Goal: Communication & Community: Ask a question

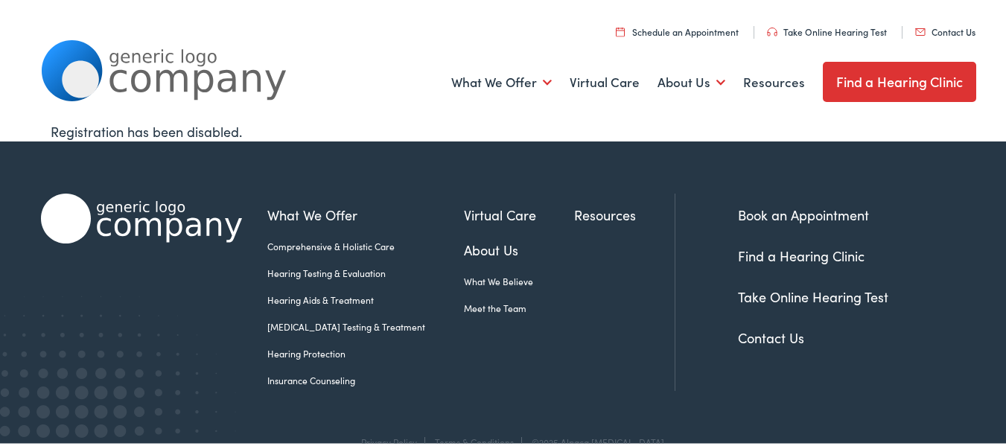
click at [937, 31] on link "Contact Us" at bounding box center [945, 29] width 60 height 13
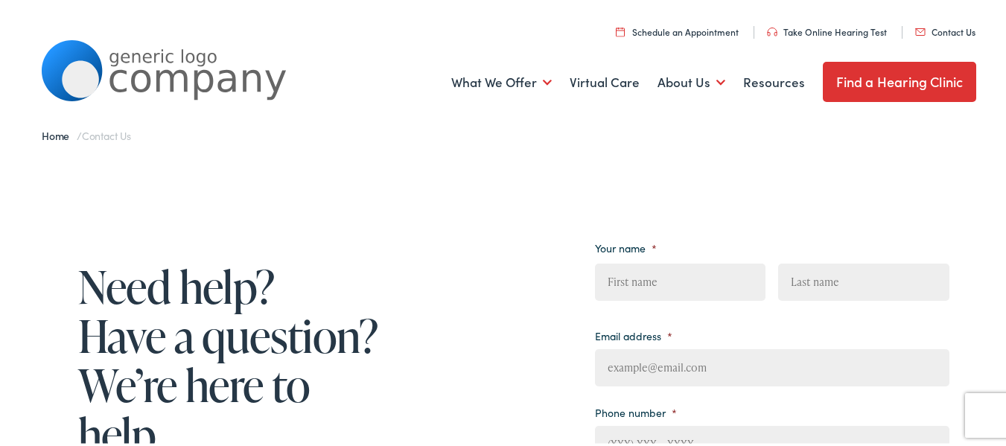
click at [722, 268] on input "First" at bounding box center [680, 279] width 171 height 37
type input "[PERSON_NAME]"
type input "Ten Clay"
type input "[EMAIL_ADDRESS][DOMAIN_NAME]"
type input "[PHONE_NUMBER]"
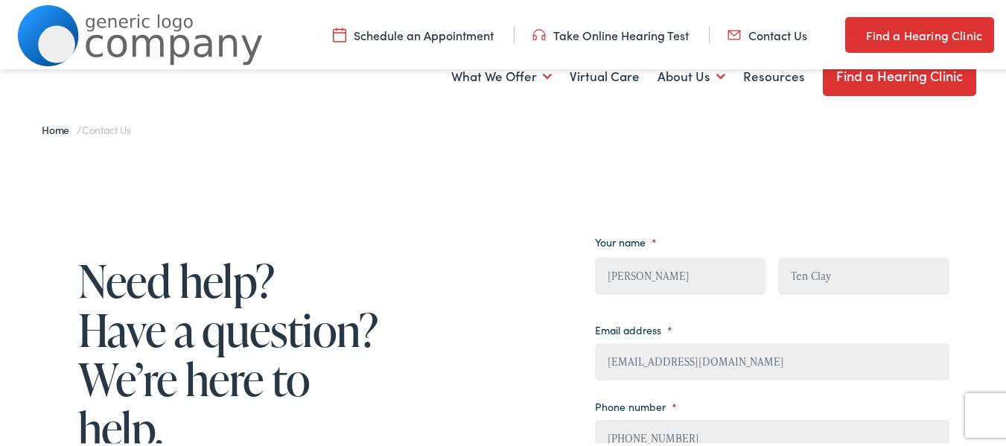
scroll to position [390, 0]
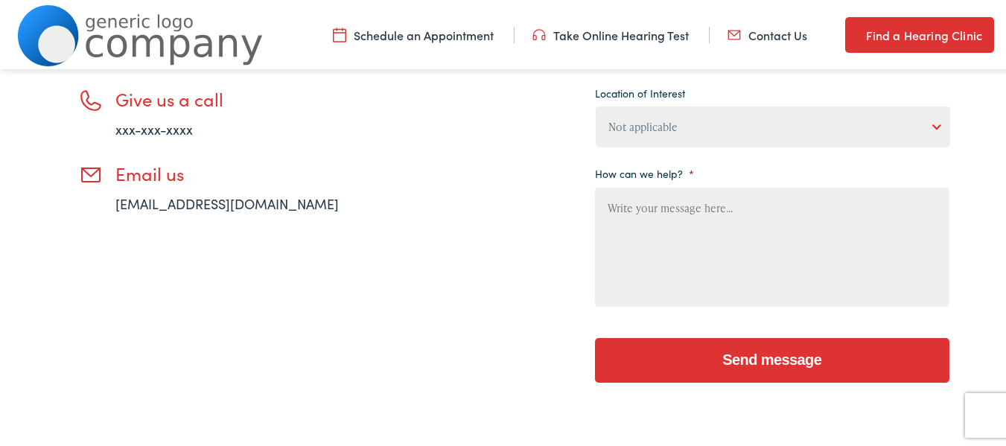
click at [937, 122] on select "Not applicable [PERSON_NAME] [MEDICAL_DATA], Seguin Estes [MEDICAL_DATA], San […" at bounding box center [773, 124] width 354 height 41
click at [937, 121] on select "Not applicable [PERSON_NAME] [MEDICAL_DATA], Seguin Estes [MEDICAL_DATA], San […" at bounding box center [773, 124] width 354 height 41
click at [781, 208] on textarea "How can we help? *" at bounding box center [772, 244] width 354 height 119
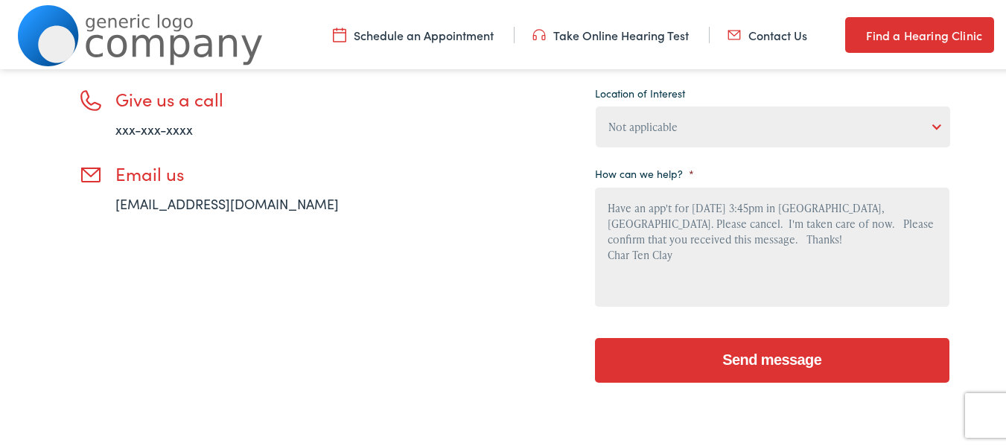
type textarea "Have an app't for [DATE] 3:45pm in [GEOGRAPHIC_DATA], [GEOGRAPHIC_DATA]. Please…"
click at [724, 368] on input "Send message" at bounding box center [772, 358] width 354 height 45
click at [740, 357] on input "Send message" at bounding box center [772, 358] width 354 height 45
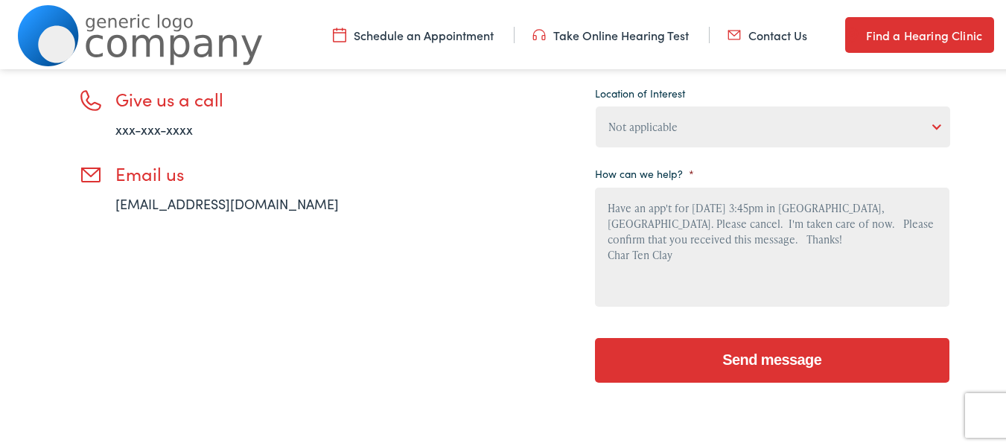
click at [853, 345] on input "Send message" at bounding box center [772, 358] width 354 height 45
click at [750, 360] on input "Send message" at bounding box center [772, 358] width 354 height 45
click at [185, 203] on link "[EMAIL_ADDRESS][DOMAIN_NAME]" at bounding box center [226, 201] width 223 height 19
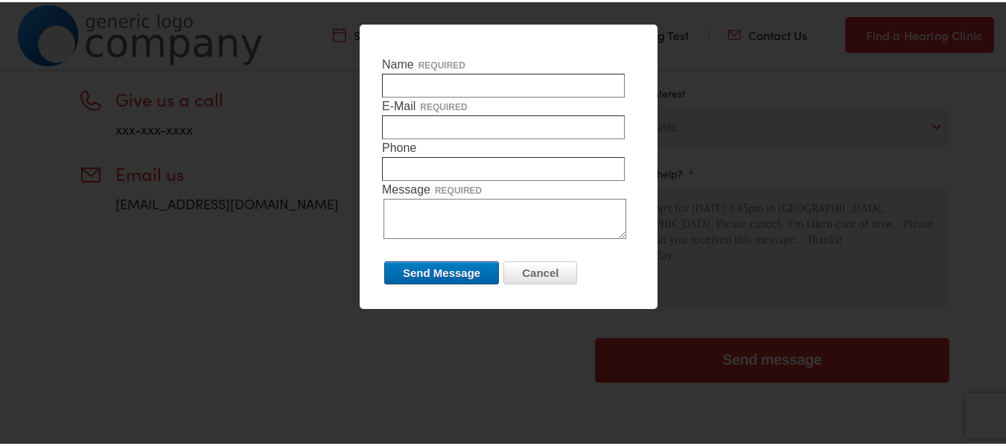
click at [466, 78] on input "Name required" at bounding box center [503, 83] width 243 height 24
type input "[PERSON_NAME] B Ten Clay"
type input "[EMAIL_ADDRESS][DOMAIN_NAME]"
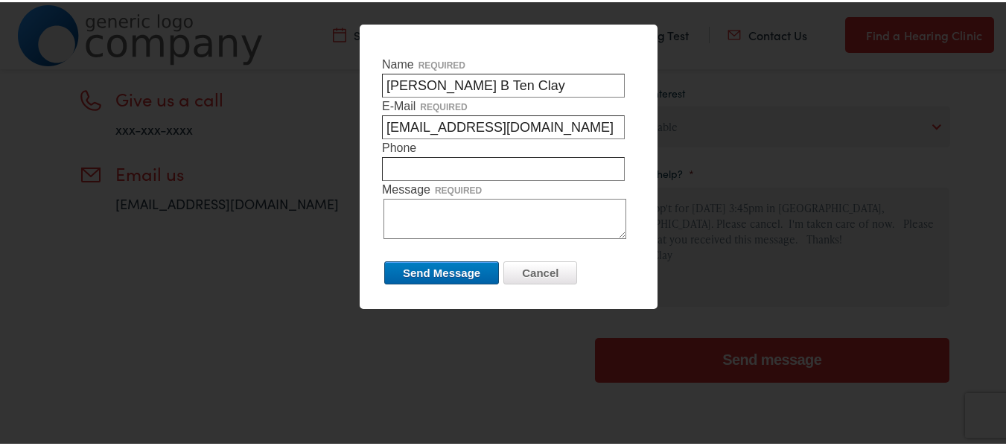
type input "7123954166"
click at [466, 212] on textarea "Message required" at bounding box center [504, 217] width 243 height 40
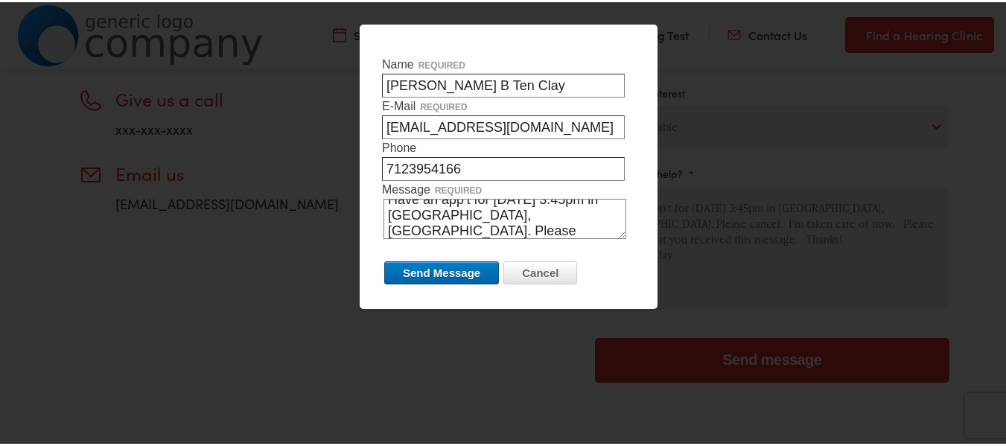
scroll to position [27, 0]
type textarea "Have an app't for [DATE] 3:45pm in [GEOGRAPHIC_DATA], [GEOGRAPHIC_DATA]. Please…"
click at [465, 271] on input "Send Message" at bounding box center [441, 270] width 115 height 23
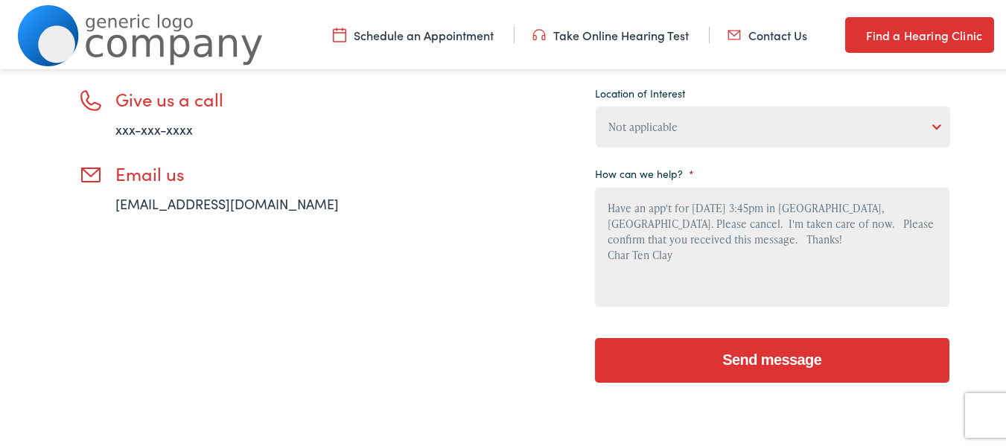
click at [755, 369] on input "Send message" at bounding box center [772, 358] width 354 height 45
click at [817, 365] on input "Send message" at bounding box center [772, 358] width 354 height 45
click at [818, 372] on input "Send message" at bounding box center [772, 358] width 354 height 45
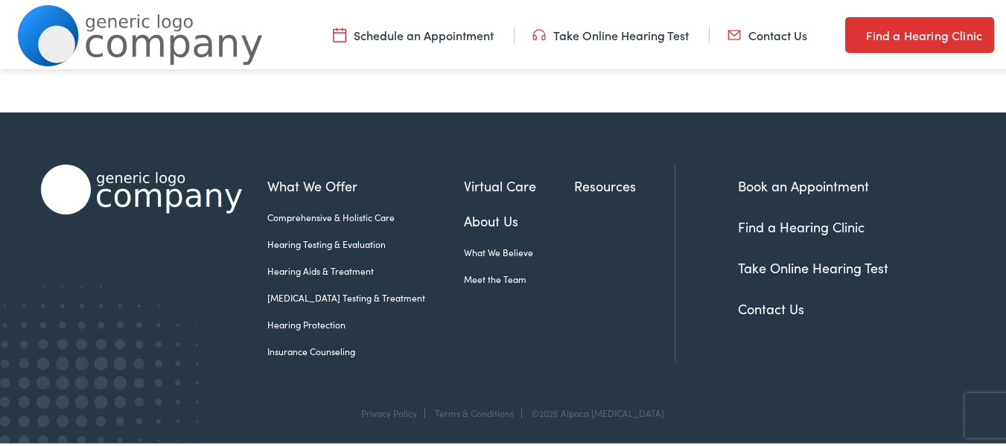
scroll to position [364, 0]
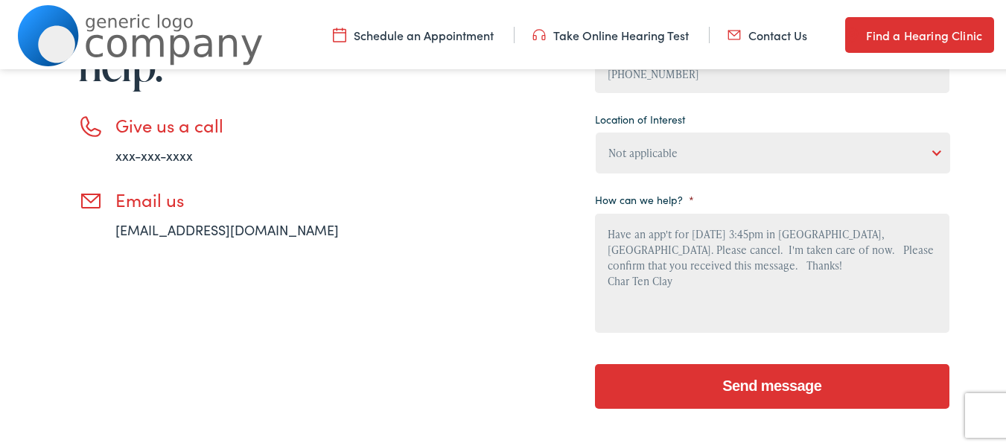
click at [666, 376] on input "Send message" at bounding box center [772, 384] width 354 height 45
click at [892, 144] on select "Not applicable [PERSON_NAME] [MEDICAL_DATA], Seguin Estes [MEDICAL_DATA], San […" at bounding box center [773, 150] width 354 height 41
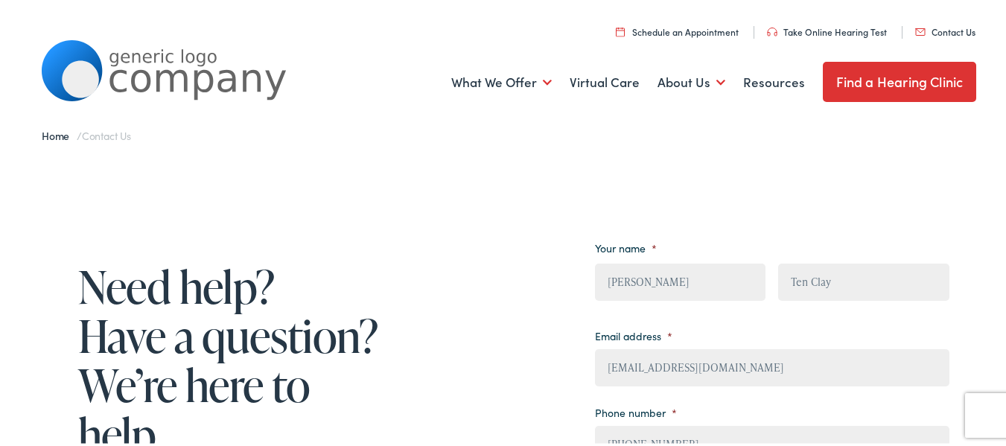
click at [935, 28] on link "Contact Us" at bounding box center [945, 29] width 60 height 13
